Goal: Task Accomplishment & Management: Manage account settings

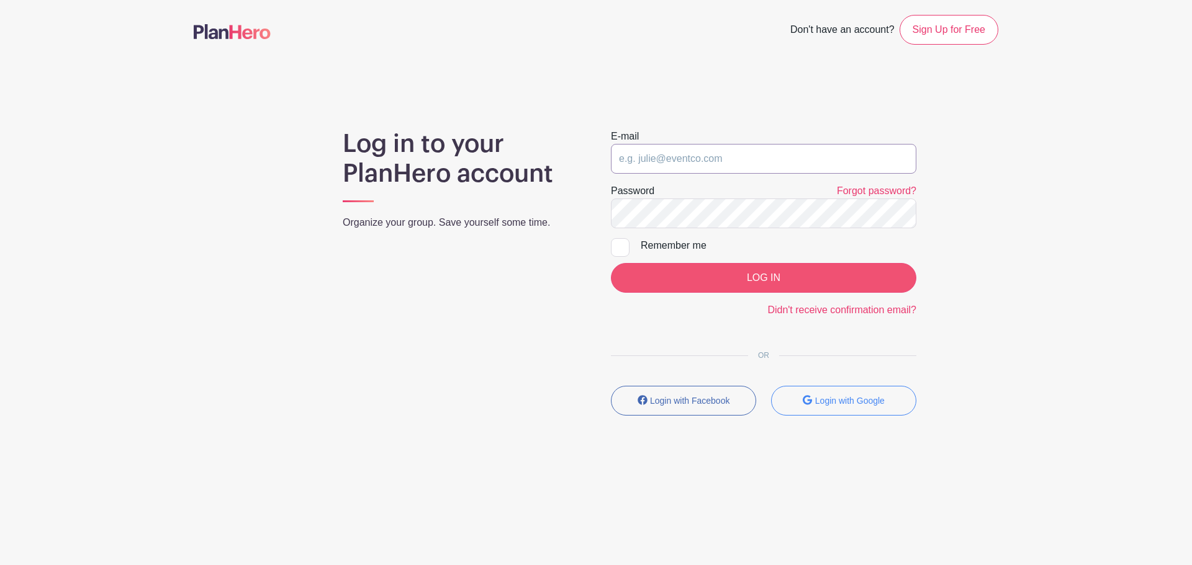
type input "[EMAIL_ADDRESS][DOMAIN_NAME]"
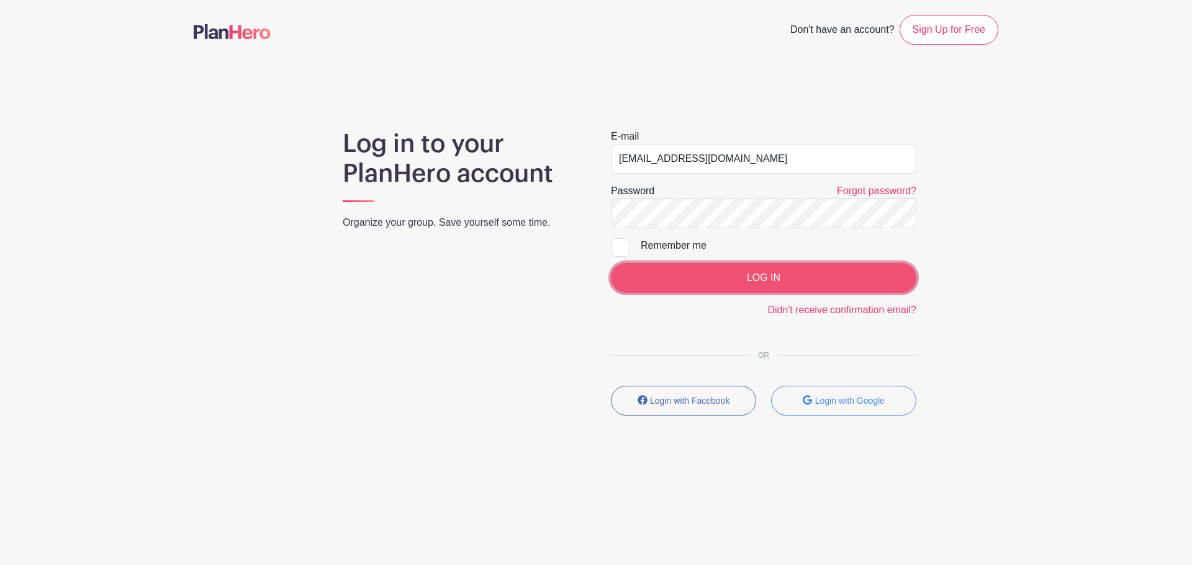
click at [746, 277] on input "LOG IN" at bounding box center [763, 278] width 305 height 30
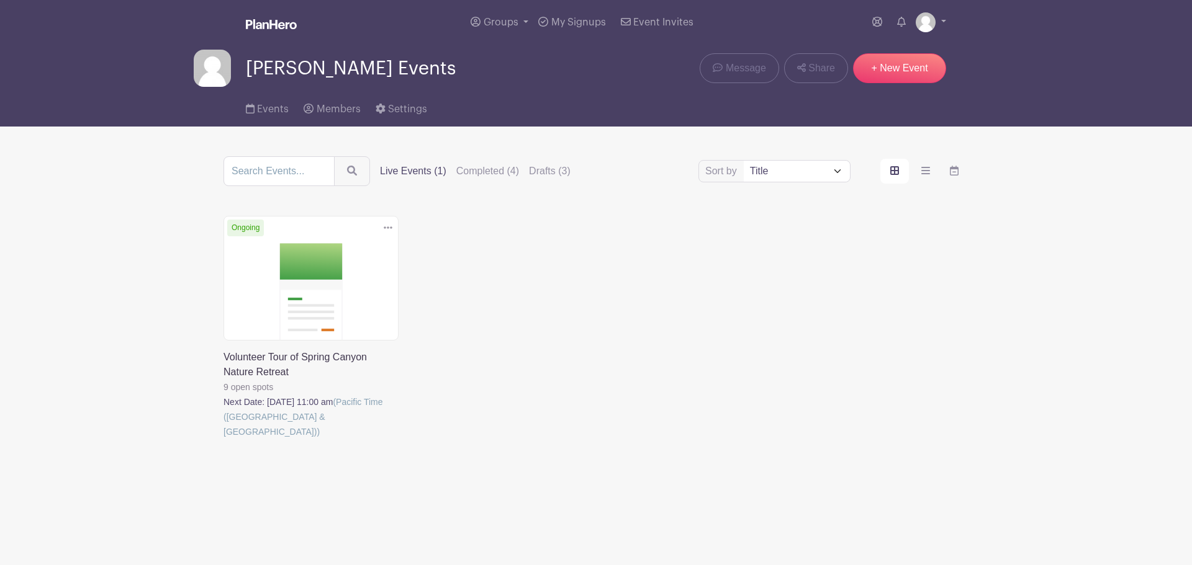
click at [223, 439] on link at bounding box center [223, 439] width 0 height 0
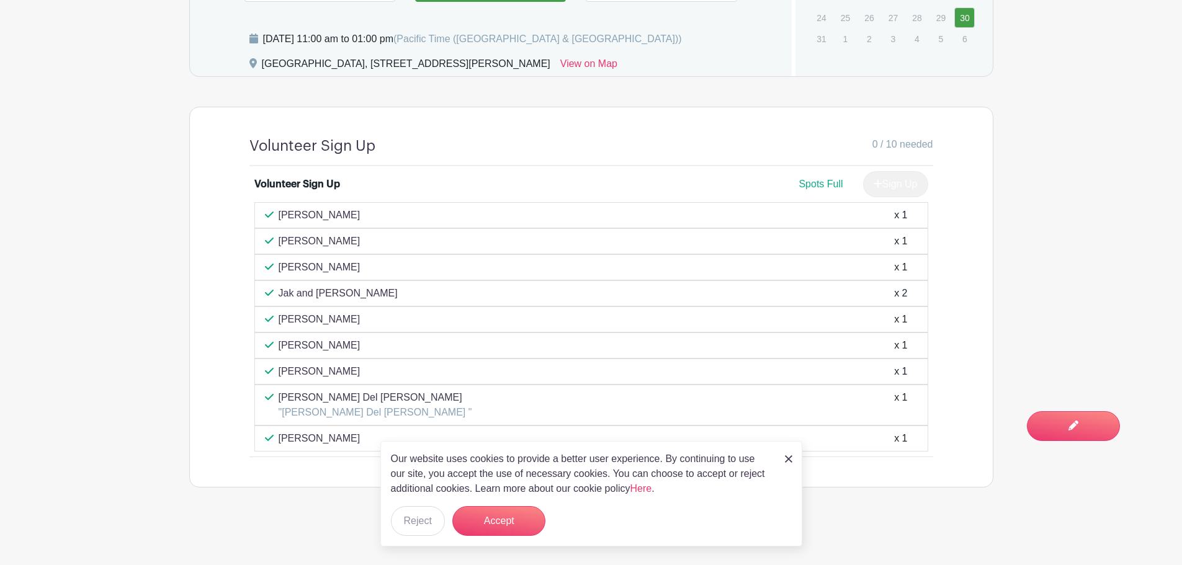
scroll to position [622, 0]
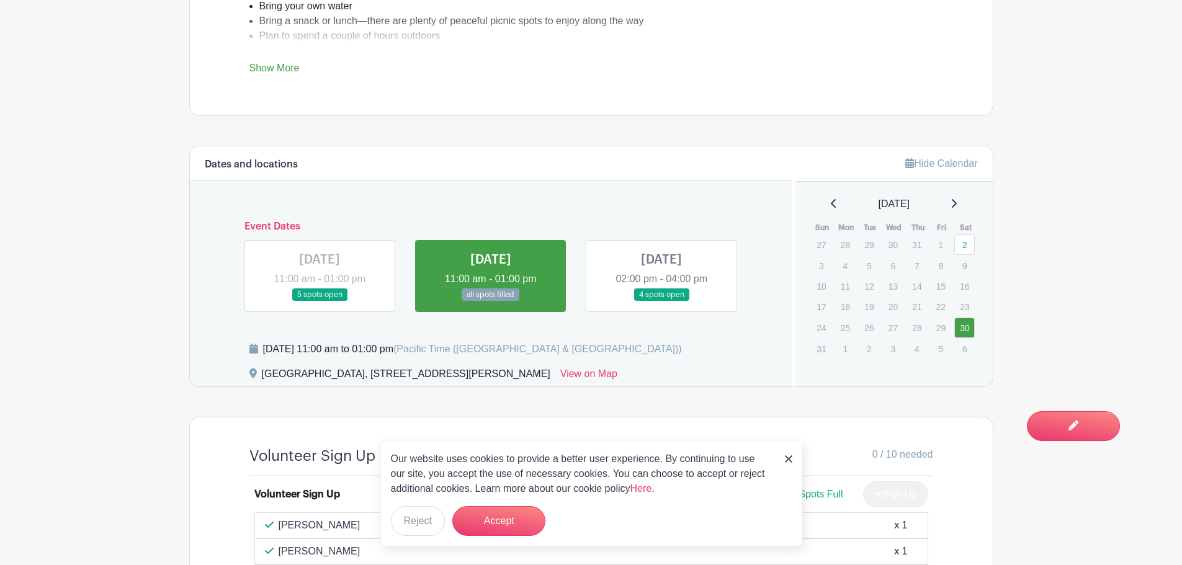
click at [491, 302] on link at bounding box center [491, 302] width 0 height 0
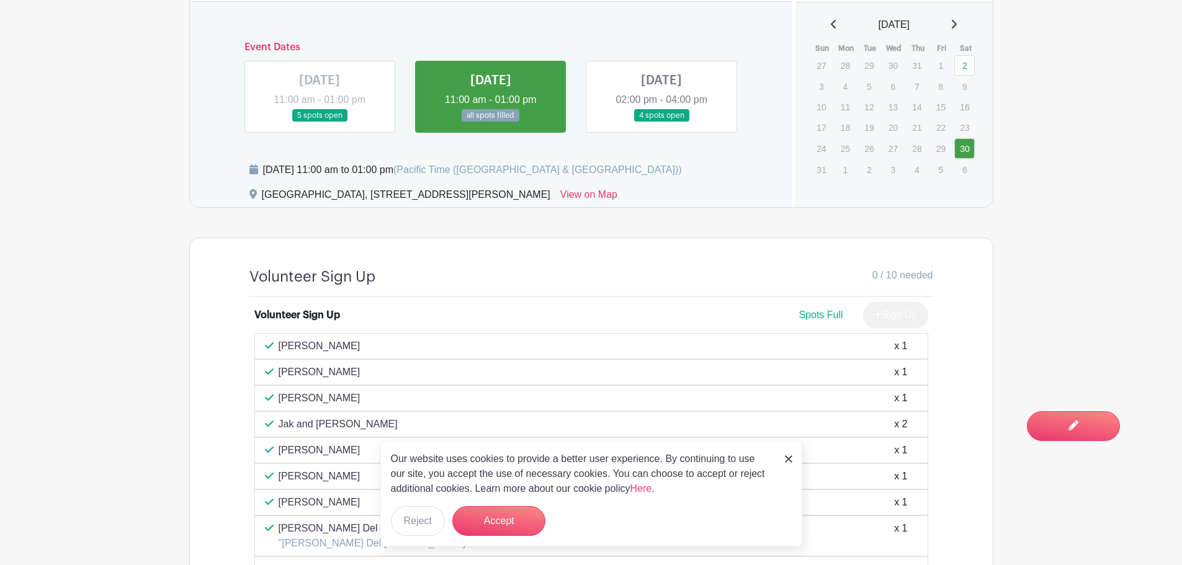
scroll to position [932, 0]
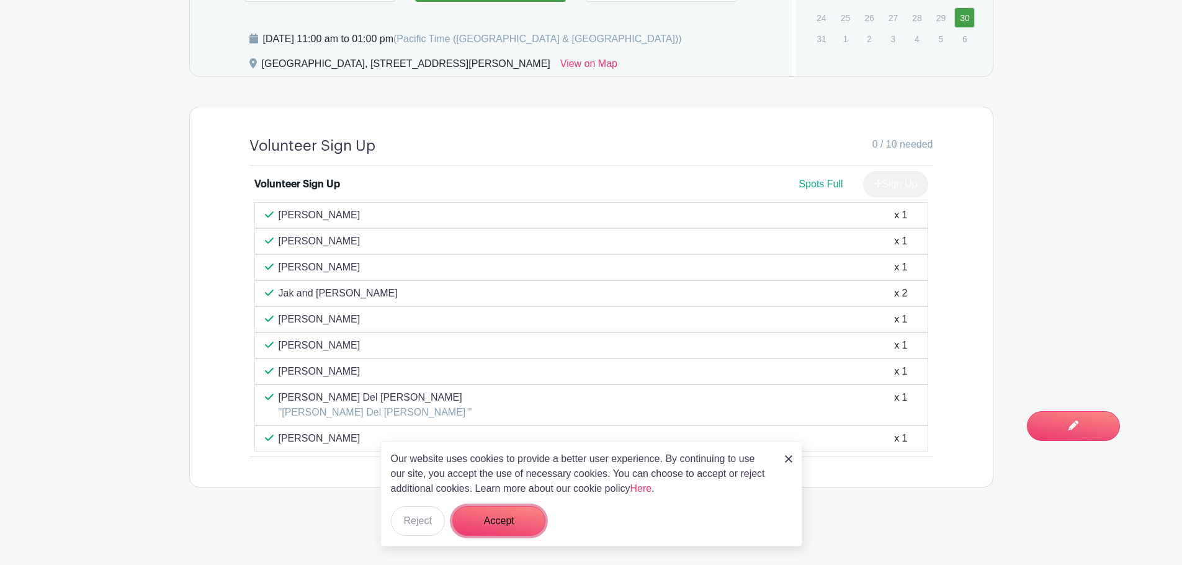
click at [512, 524] on button "Accept" at bounding box center [498, 521] width 93 height 30
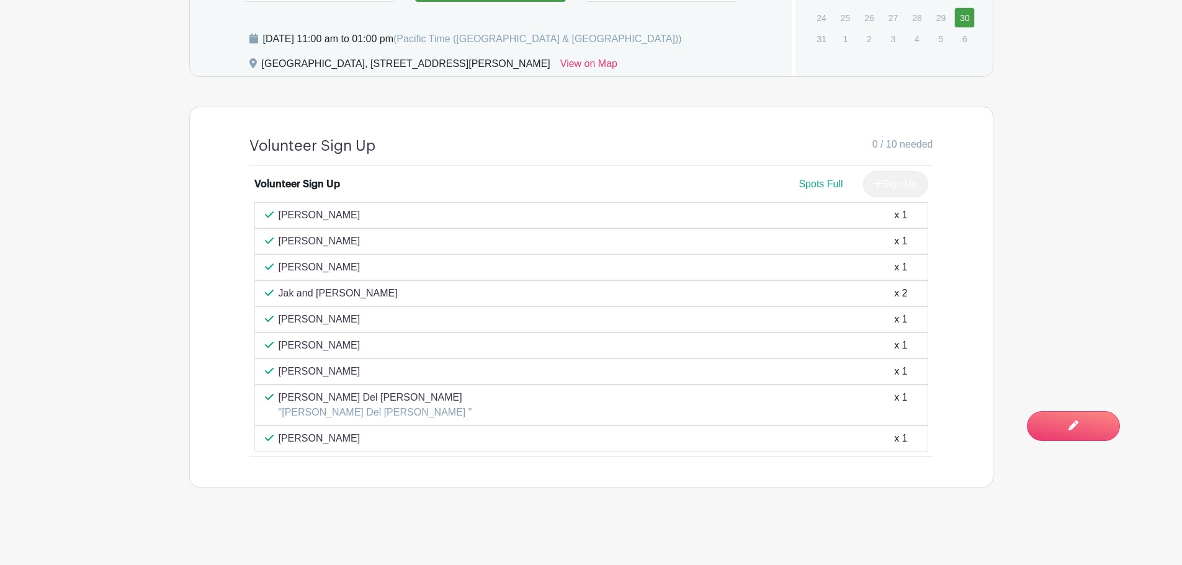
click at [824, 177] on div "Spots Full" at bounding box center [821, 184] width 44 height 15
click at [855, 329] on div "[PERSON_NAME] x 1" at bounding box center [591, 320] width 674 height 26
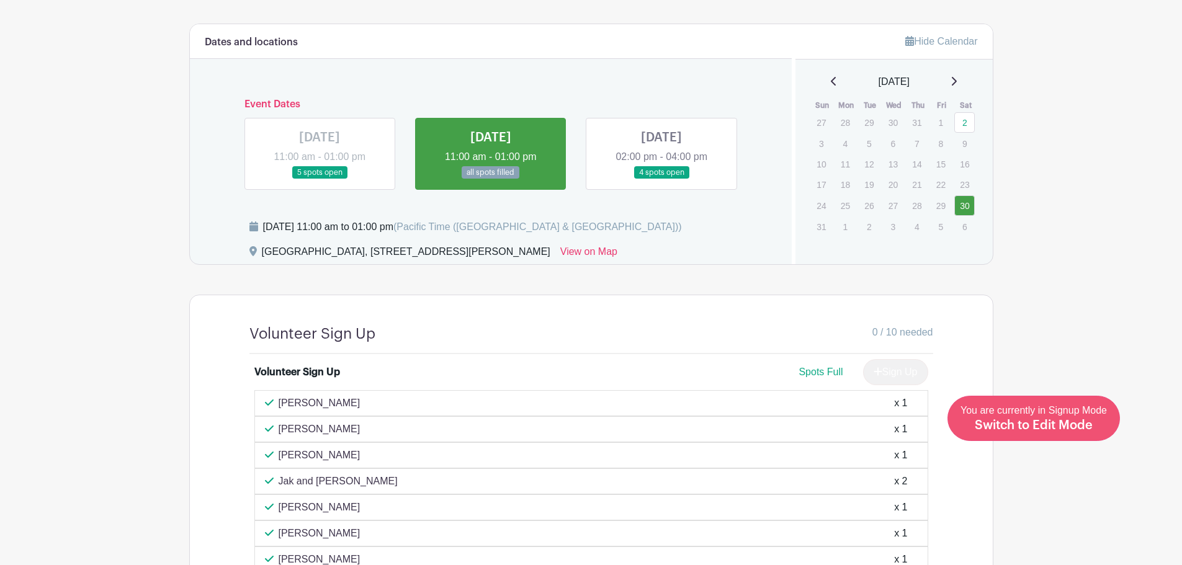
scroll to position [498, 0]
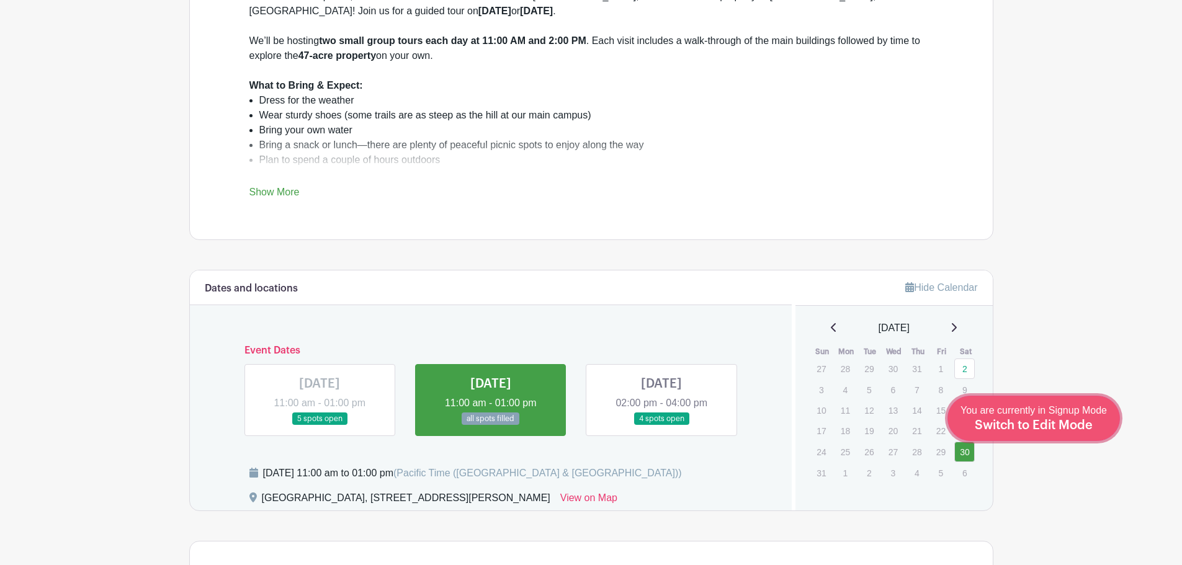
click at [1067, 428] on span "Switch to Edit Mode" at bounding box center [1034, 426] width 118 height 12
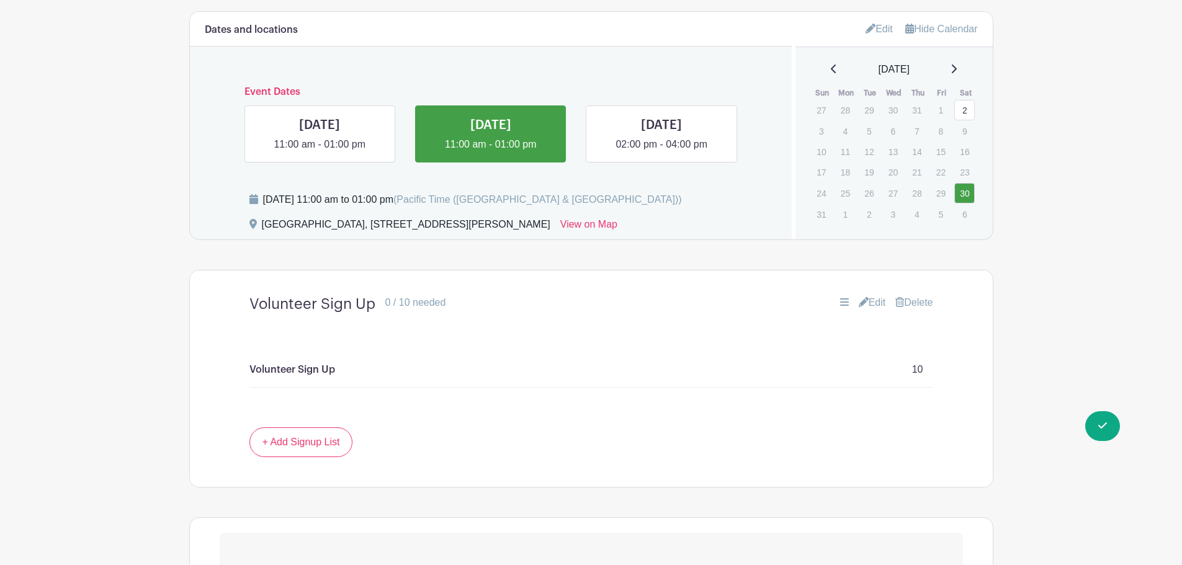
scroll to position [811, 0]
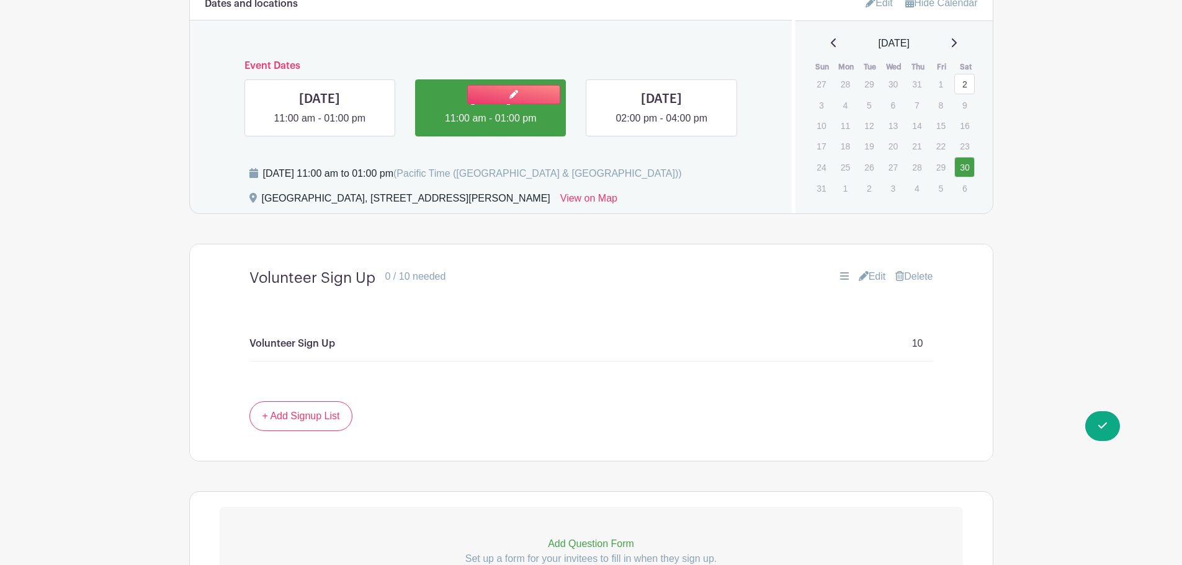
click at [491, 126] on link at bounding box center [491, 126] width 0 height 0
click at [869, 272] on link "Edit" at bounding box center [872, 276] width 27 height 15
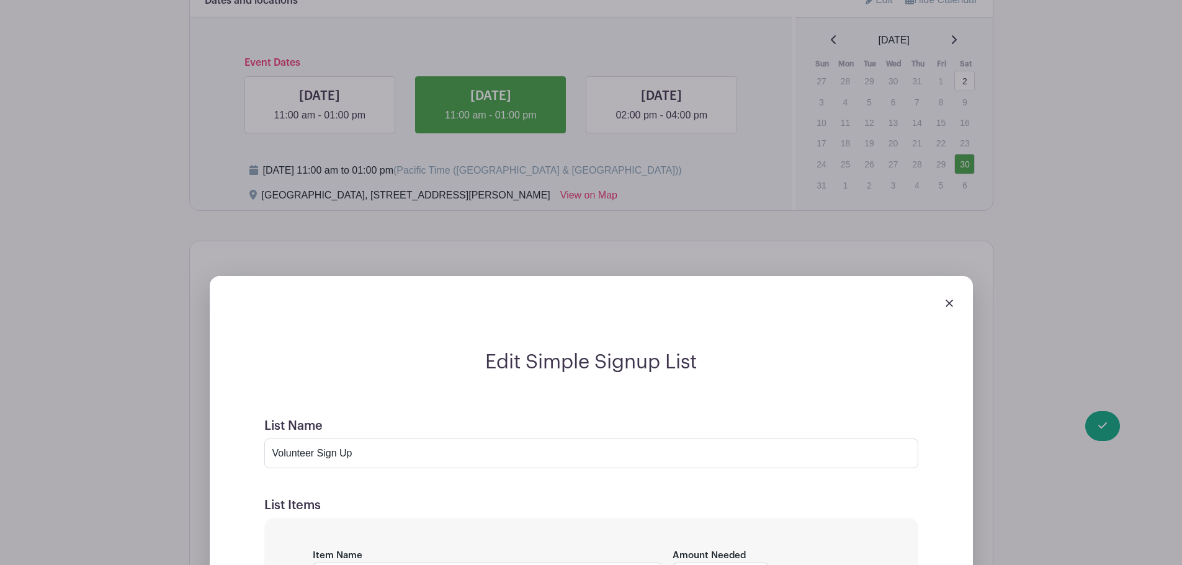
scroll to position [687, 0]
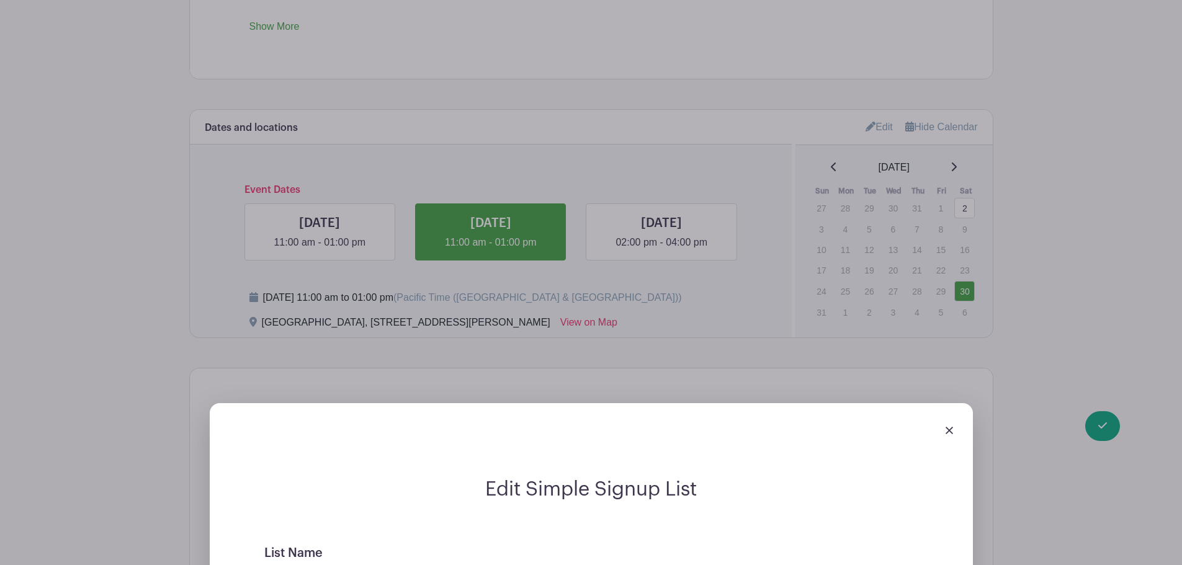
click at [948, 424] on div at bounding box center [592, 430] width 744 height 35
click at [948, 431] on img at bounding box center [949, 430] width 7 height 7
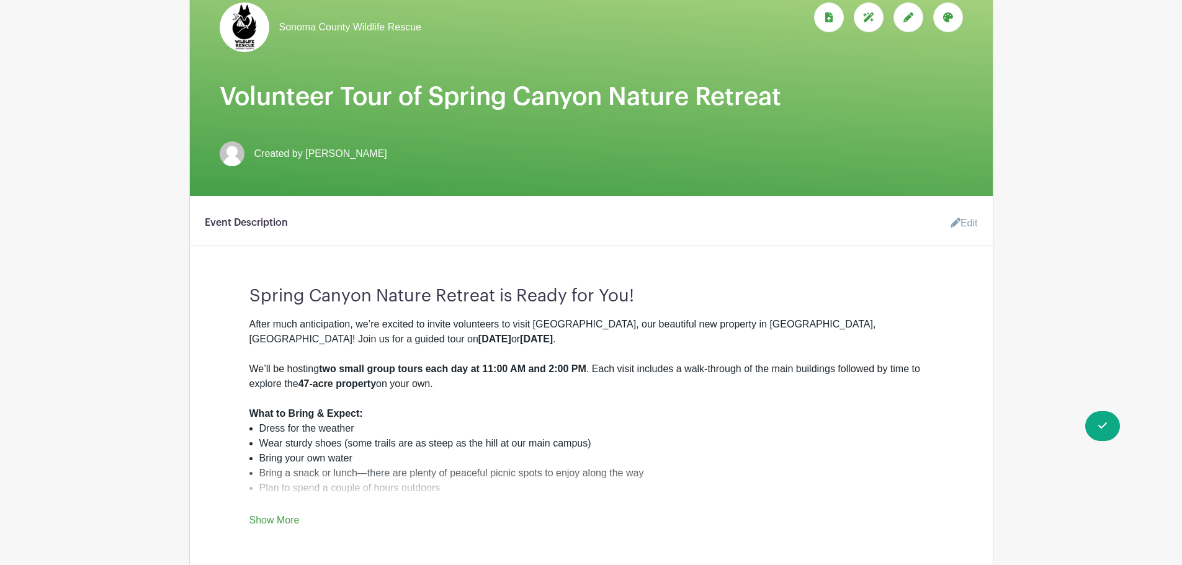
scroll to position [4, 0]
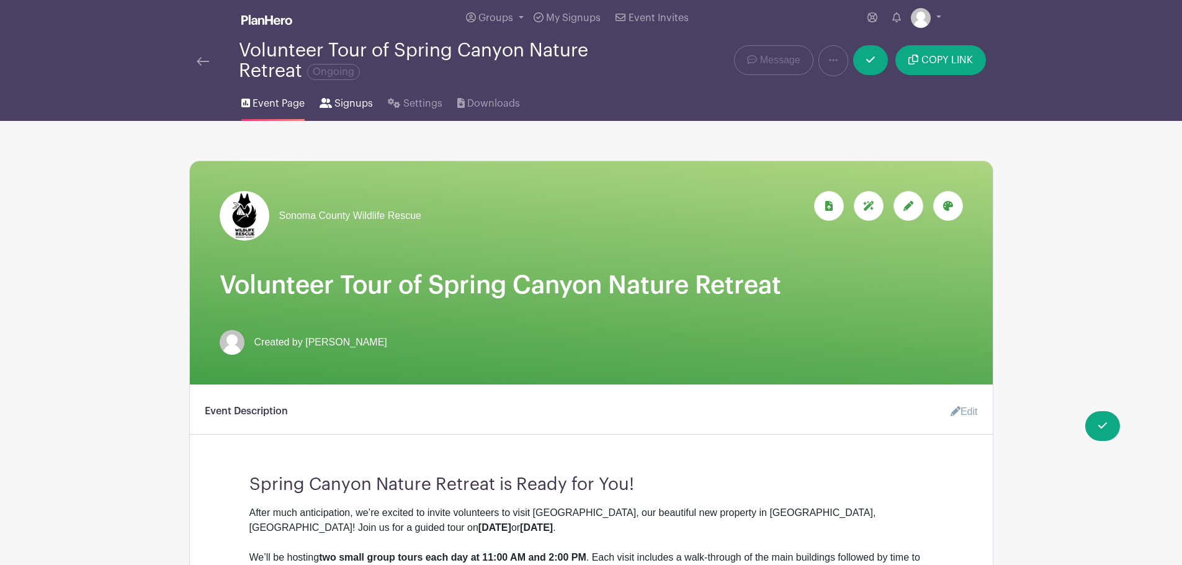
click at [340, 108] on span "Signups" at bounding box center [354, 103] width 38 height 15
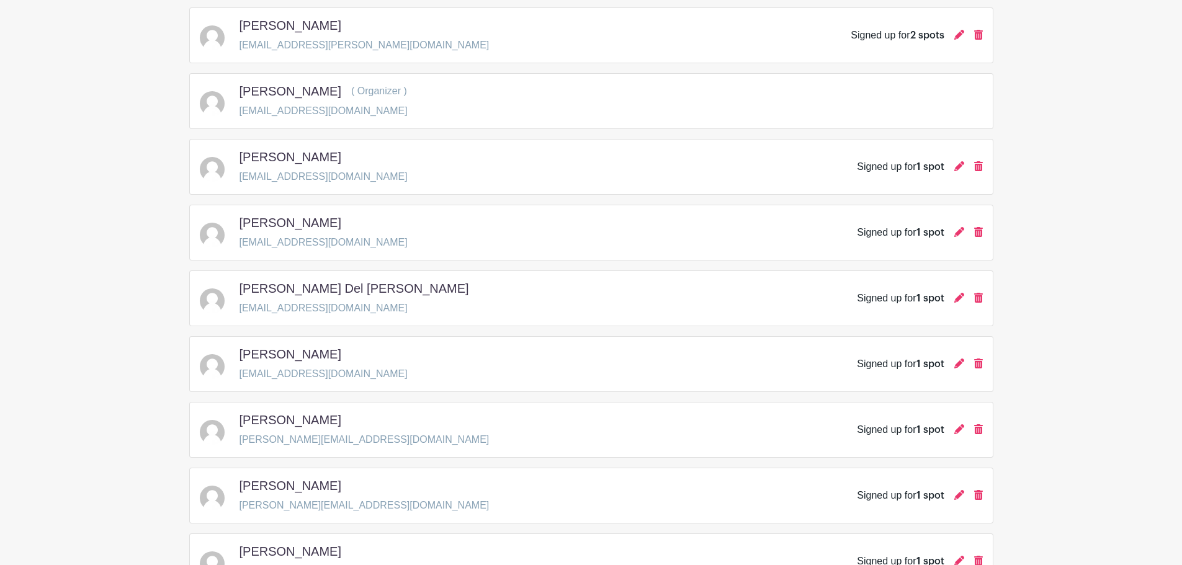
scroll to position [434, 0]
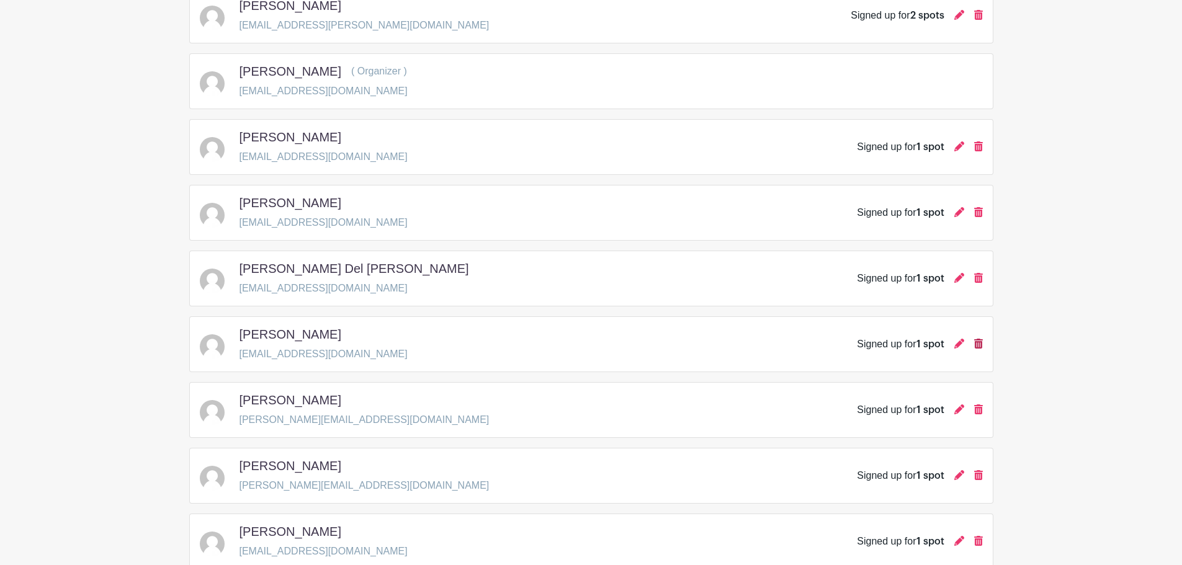
click at [983, 344] on icon at bounding box center [978, 344] width 9 height 10
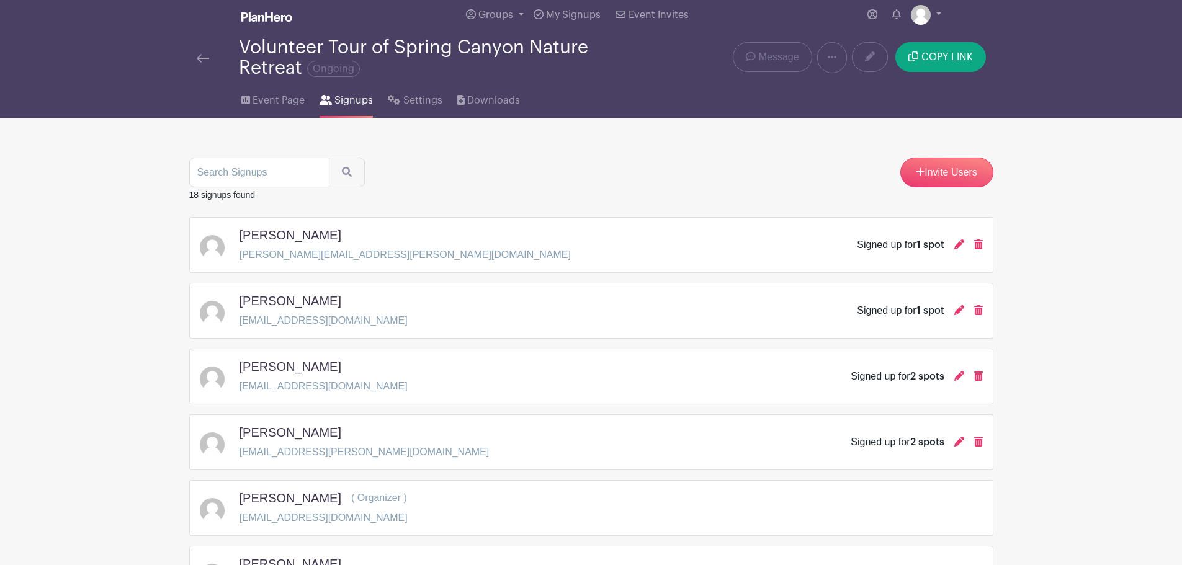
scroll to position [0, 0]
